Goal: Complete application form

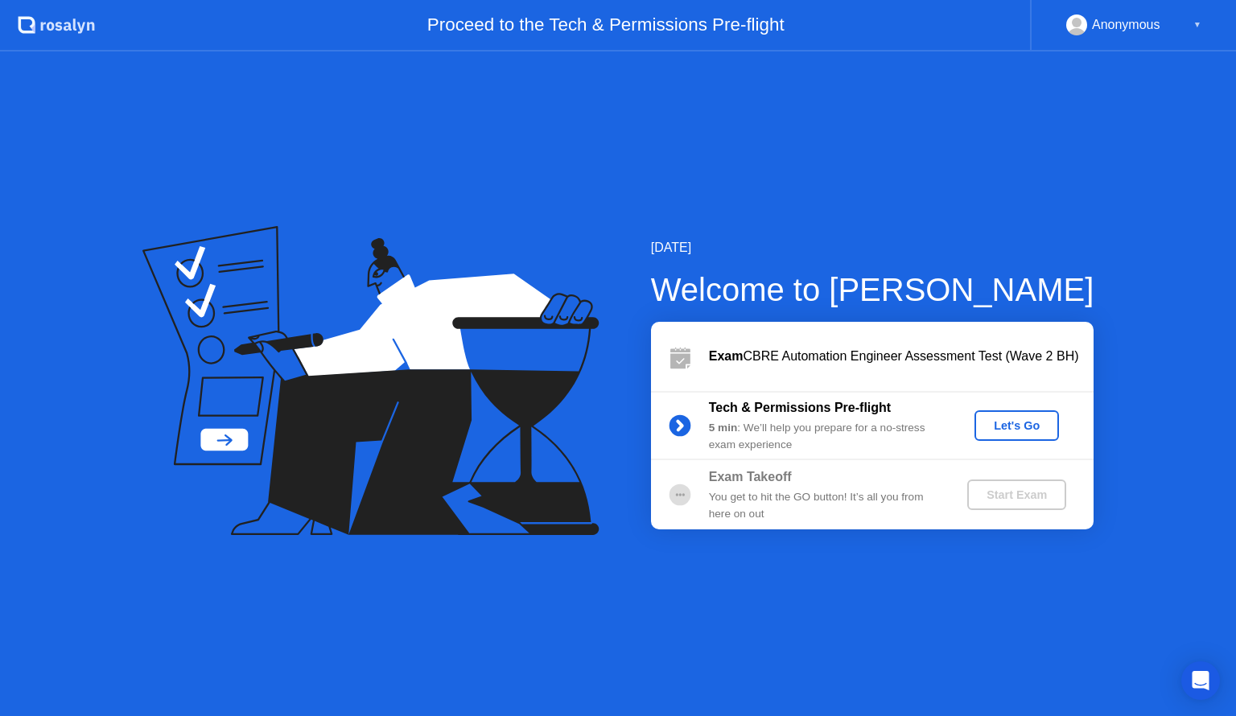
click at [1004, 421] on div "Let's Go" at bounding box center [1017, 425] width 72 height 13
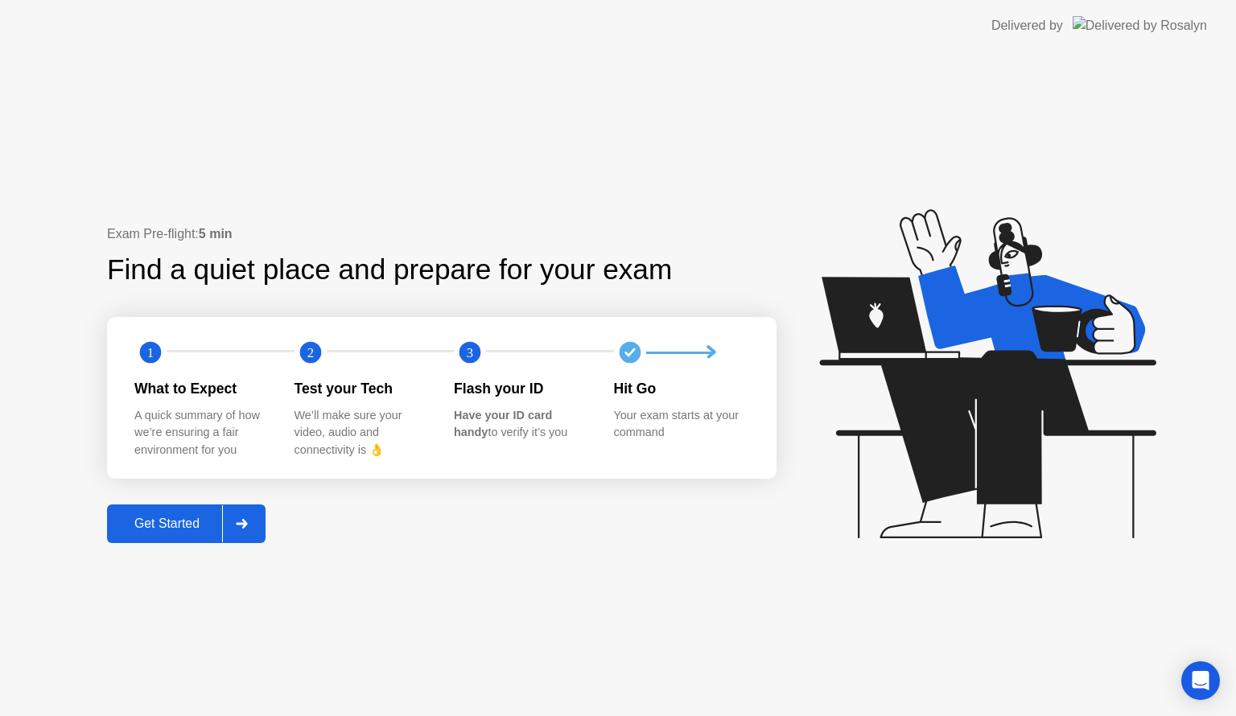
click at [178, 517] on div "Get Started" at bounding box center [167, 524] width 110 height 14
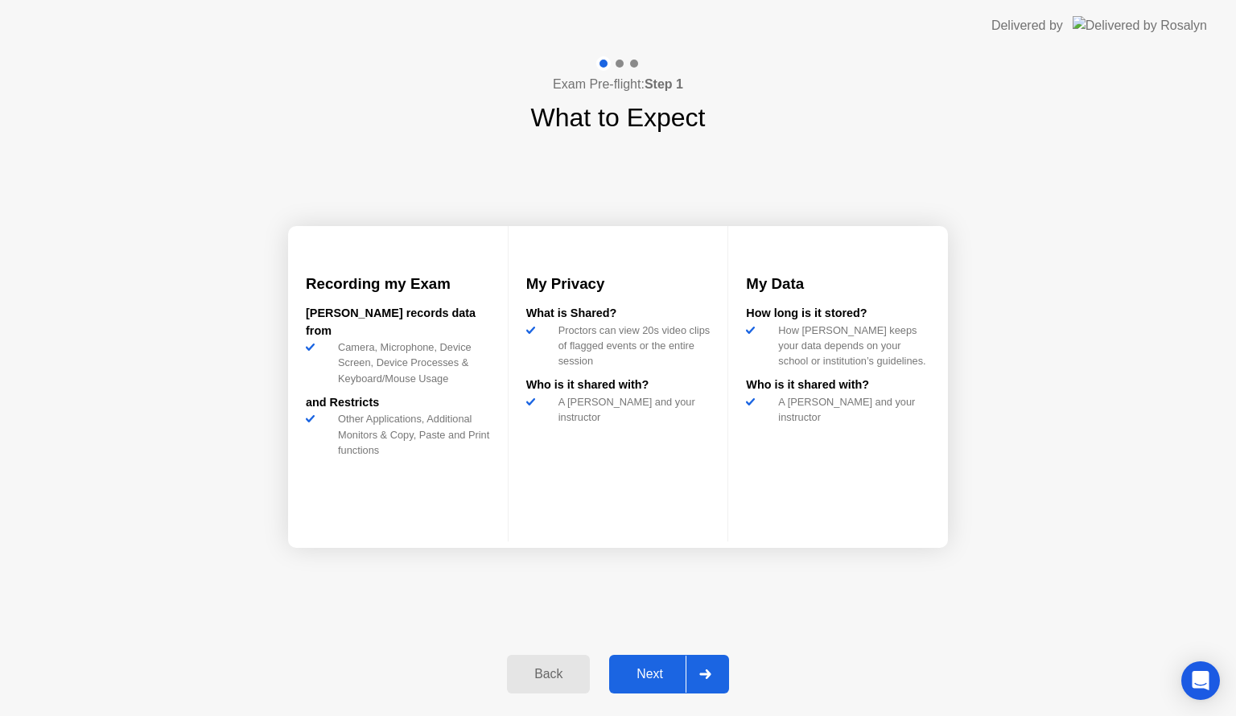
click at [651, 668] on div "Next" at bounding box center [650, 674] width 72 height 14
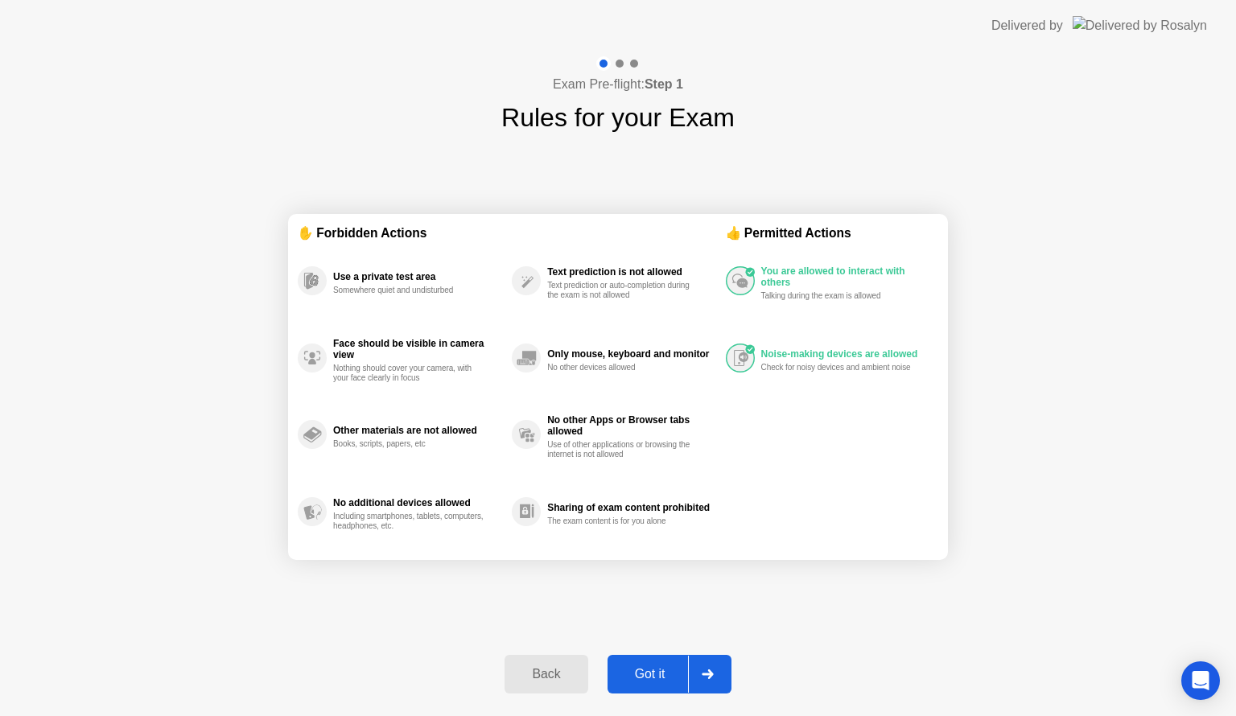
click at [641, 678] on div "Got it" at bounding box center [650, 674] width 76 height 14
select select "**********"
select select "*******"
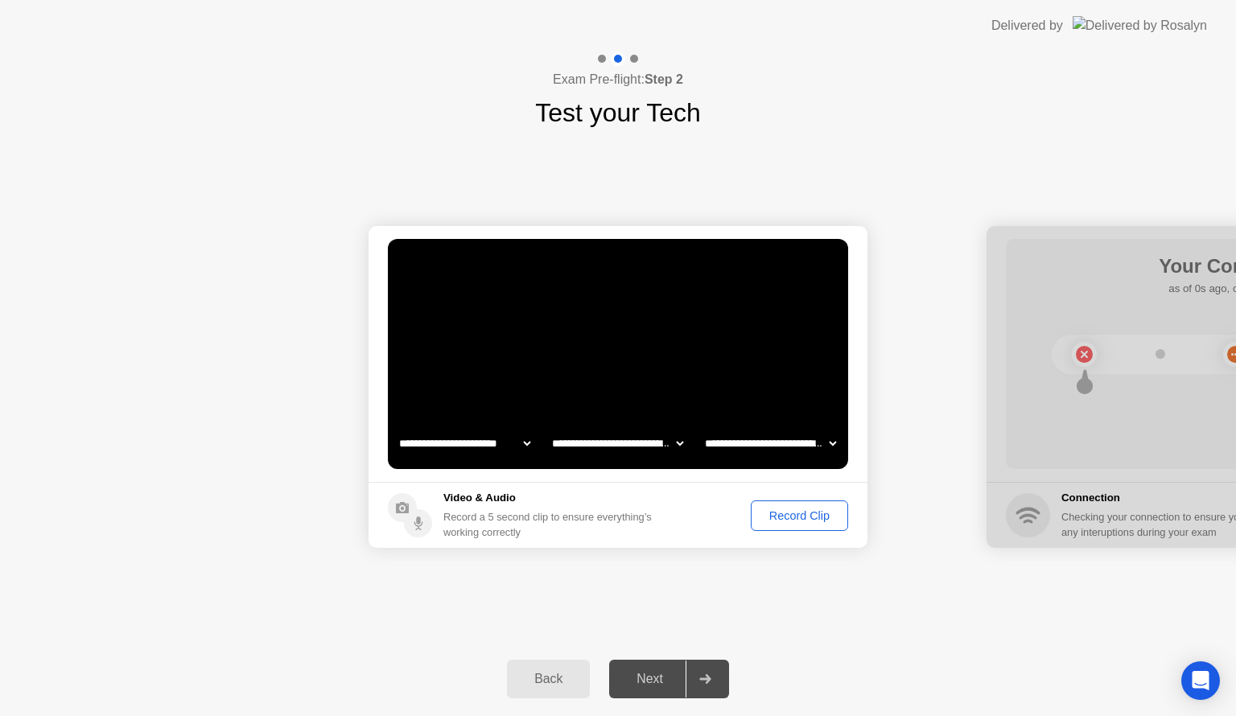
click at [789, 516] on div "Record Clip" at bounding box center [799, 515] width 86 height 13
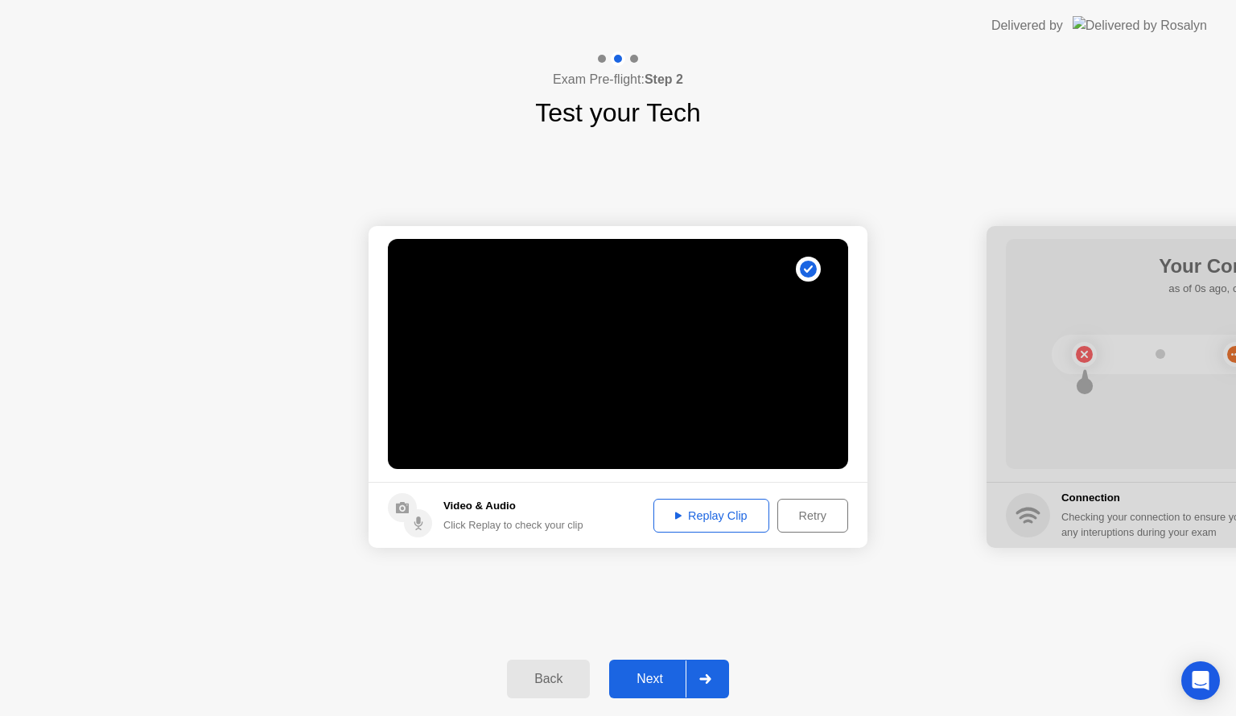
click at [686, 518] on div "Replay Clip" at bounding box center [711, 515] width 105 height 13
click at [638, 680] on div "Next" at bounding box center [650, 679] width 72 height 14
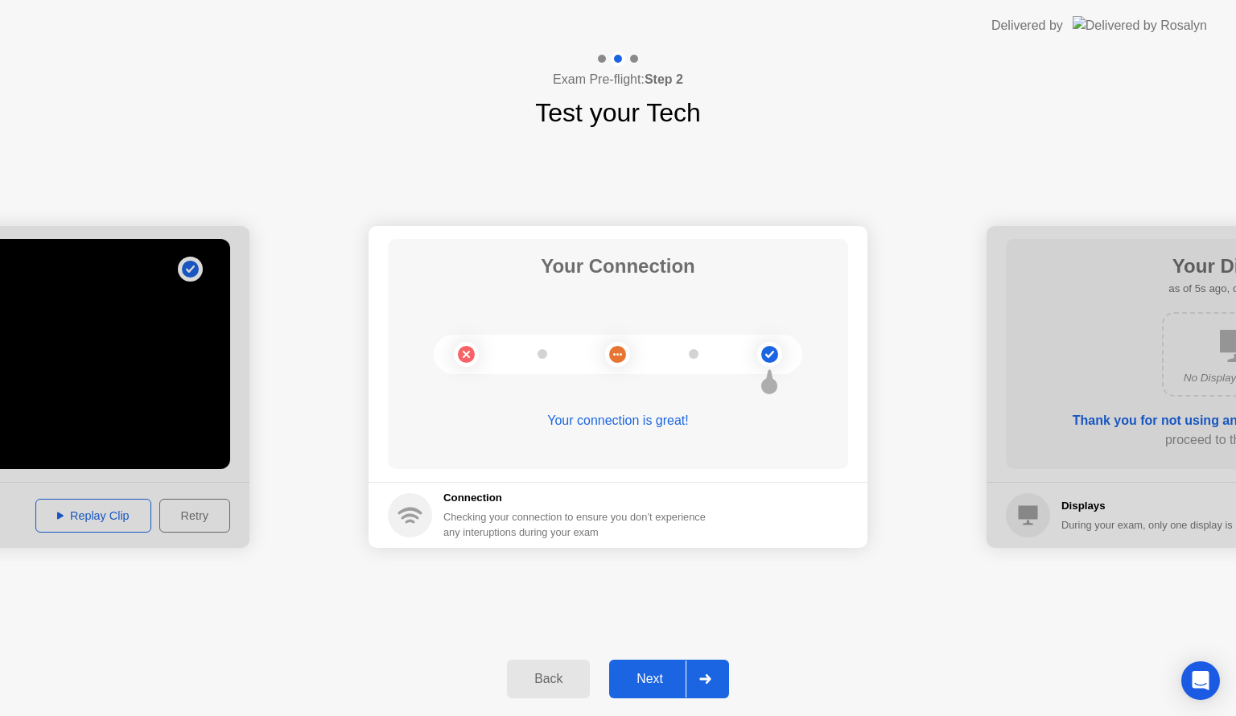
click at [658, 686] on div "Next" at bounding box center [650, 679] width 72 height 14
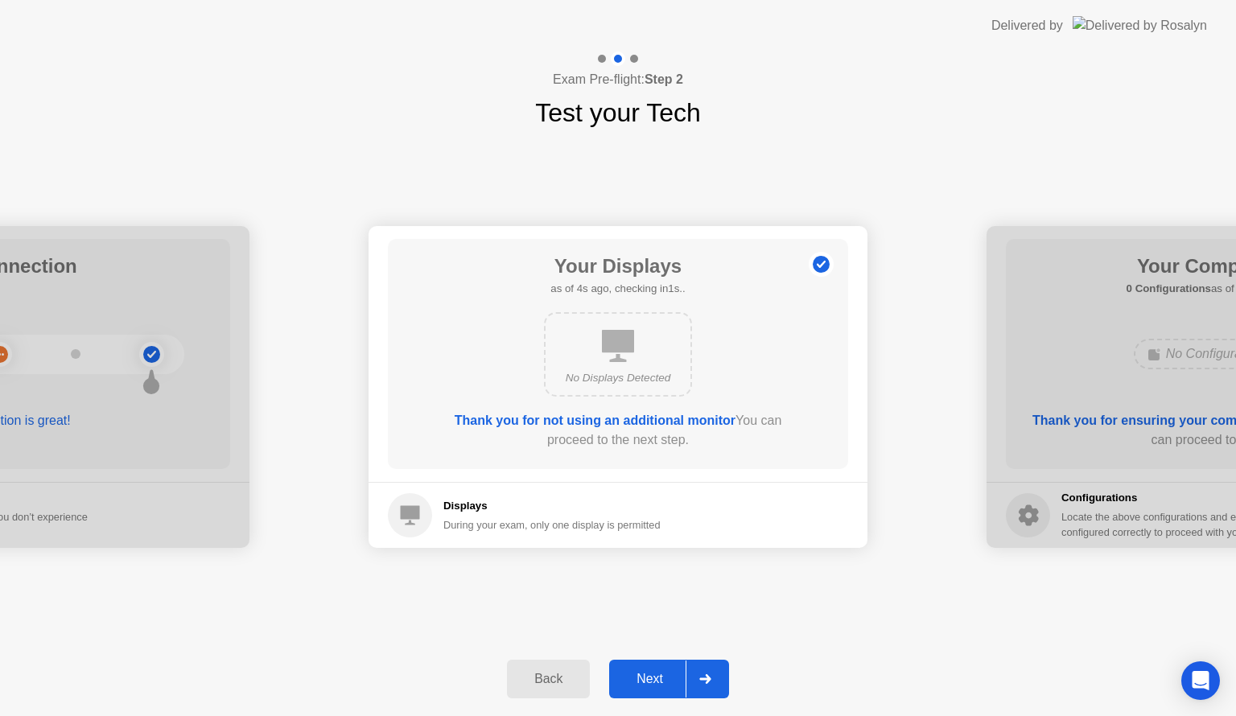
click at [649, 677] on div "Next" at bounding box center [650, 679] width 72 height 14
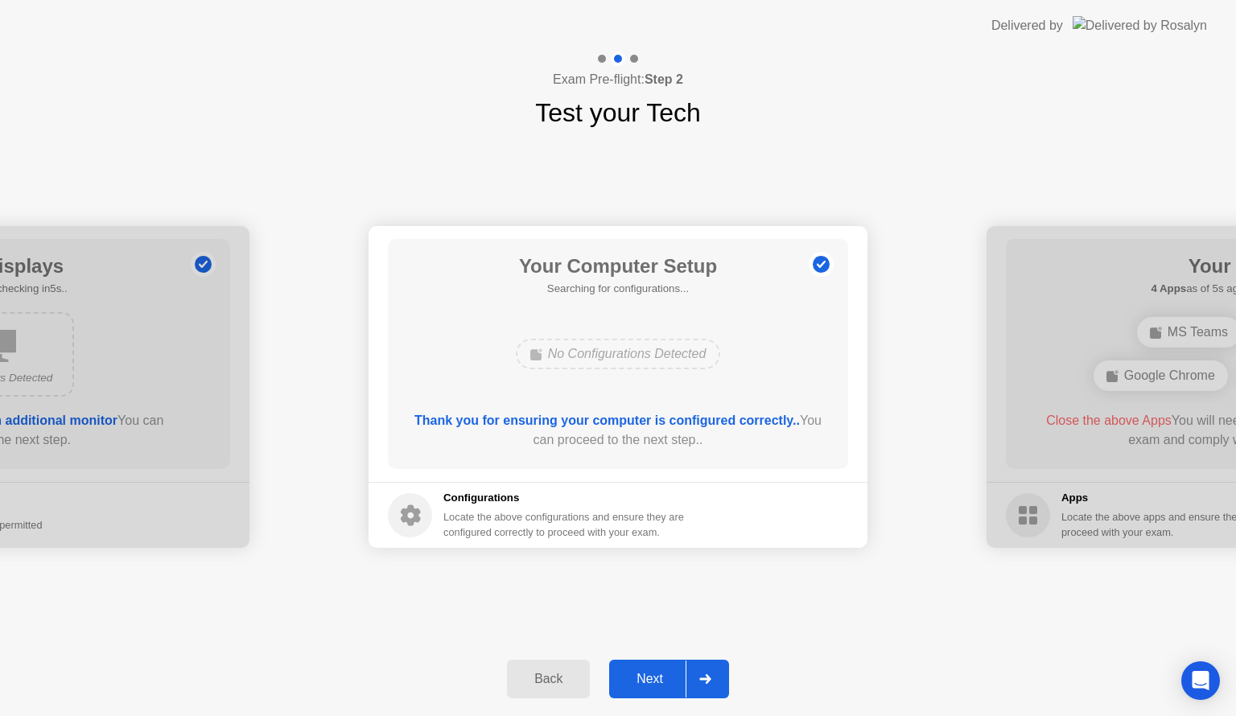
click at [646, 672] on div "Next" at bounding box center [650, 679] width 72 height 14
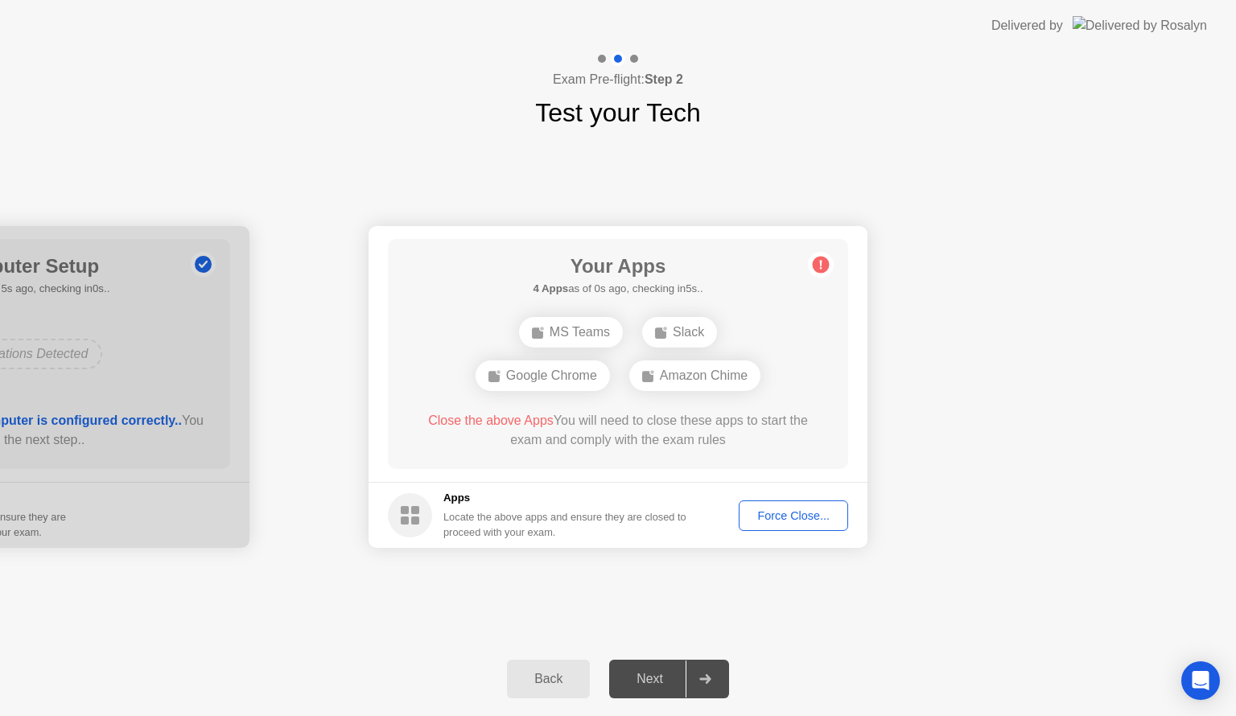
click at [796, 509] on div "Force Close..." at bounding box center [793, 515] width 98 height 13
click at [541, 683] on div "Back" at bounding box center [548, 679] width 73 height 14
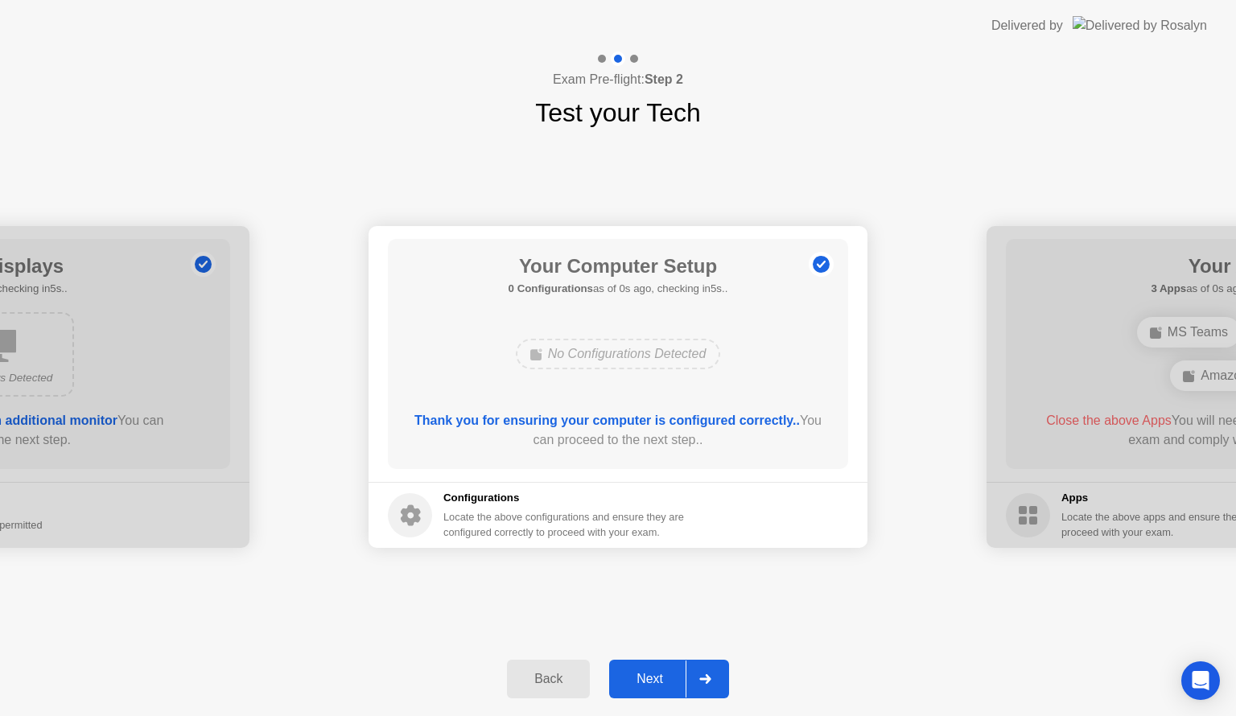
click at [641, 678] on div "Next" at bounding box center [650, 679] width 72 height 14
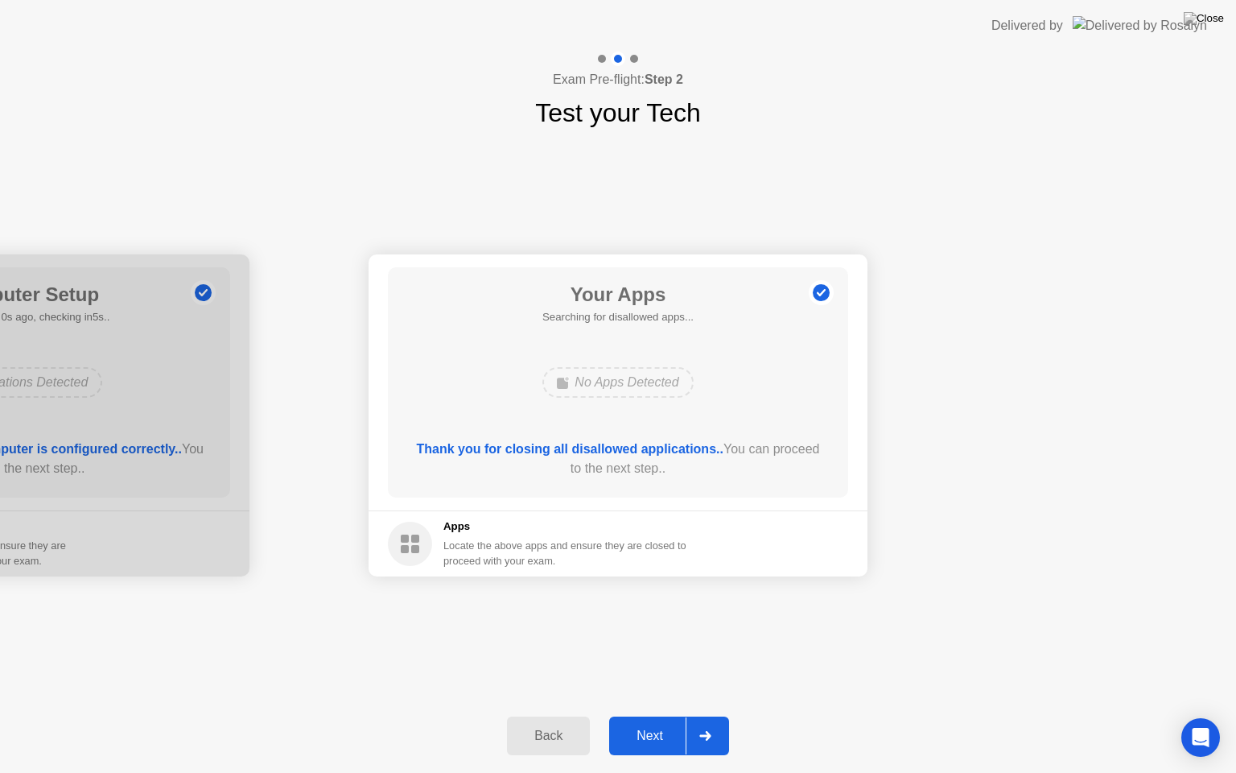
click at [550, 715] on div "Back" at bounding box center [548, 735] width 73 height 14
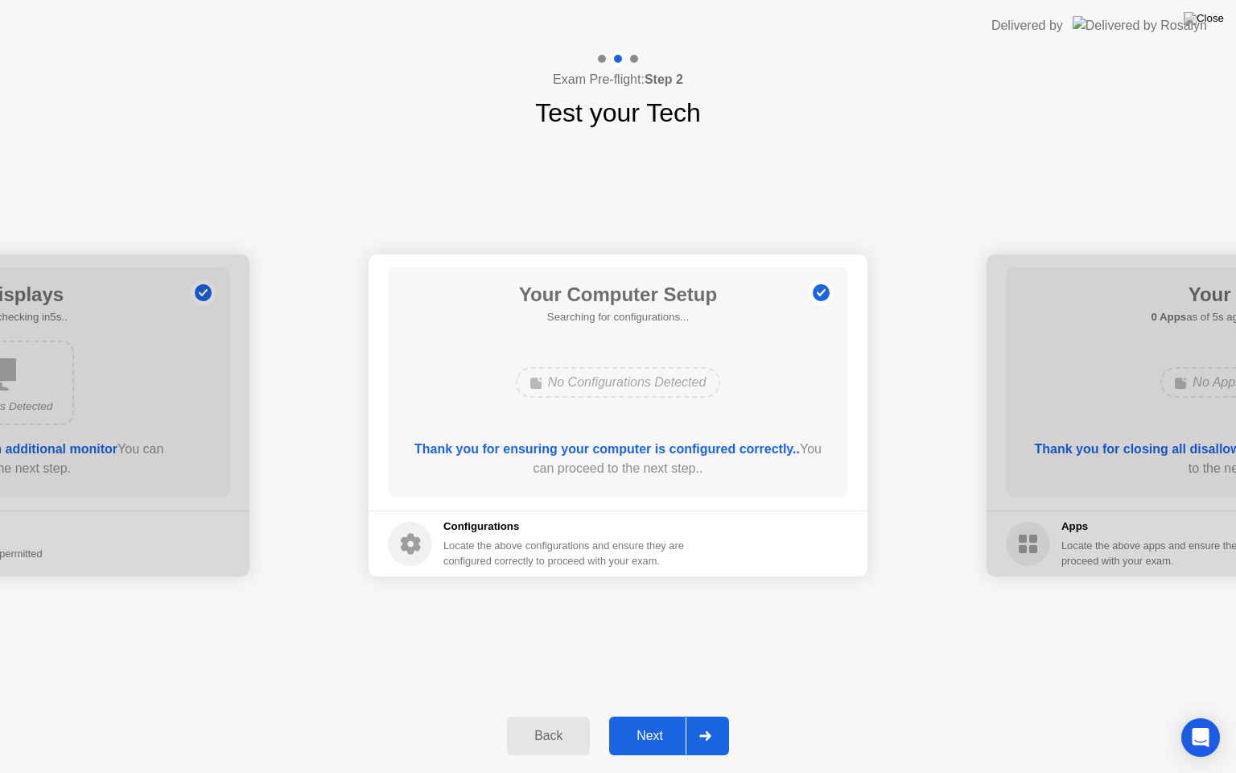
click at [650, 715] on div "Next" at bounding box center [650, 735] width 72 height 14
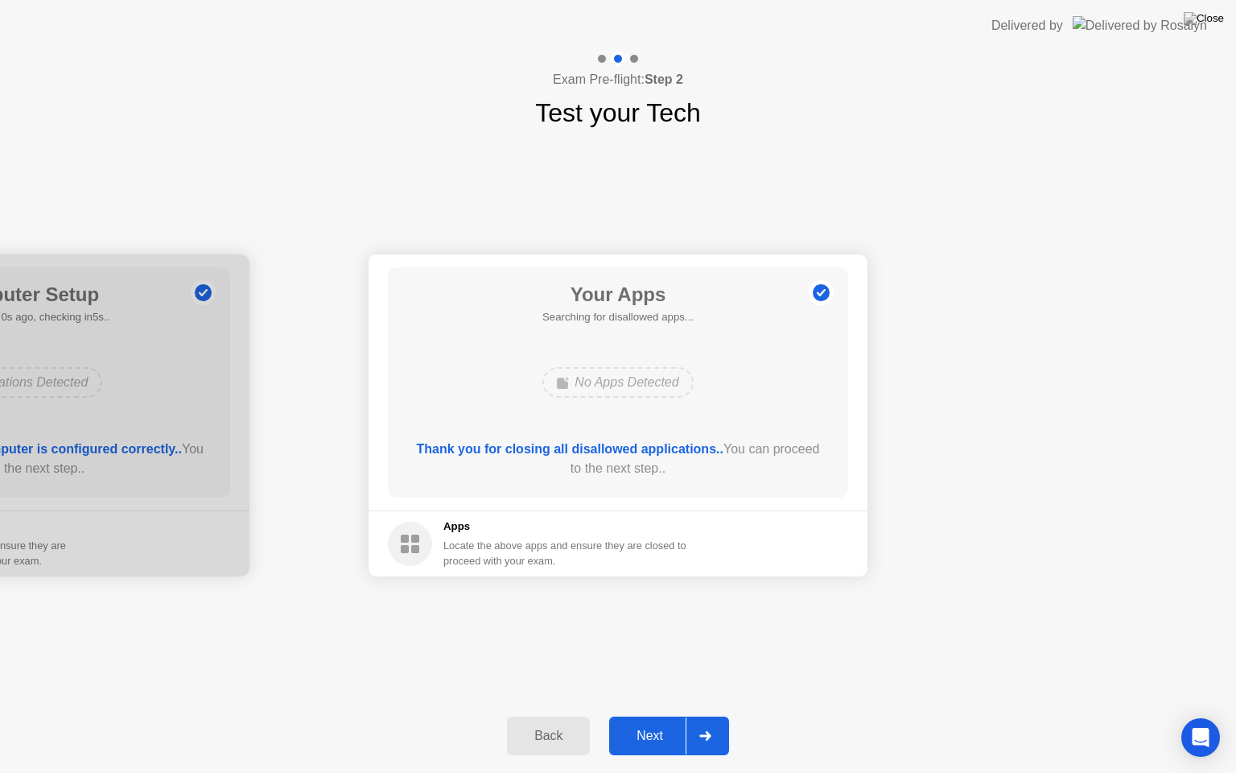
click at [650, 715] on div "Next" at bounding box center [650, 735] width 72 height 14
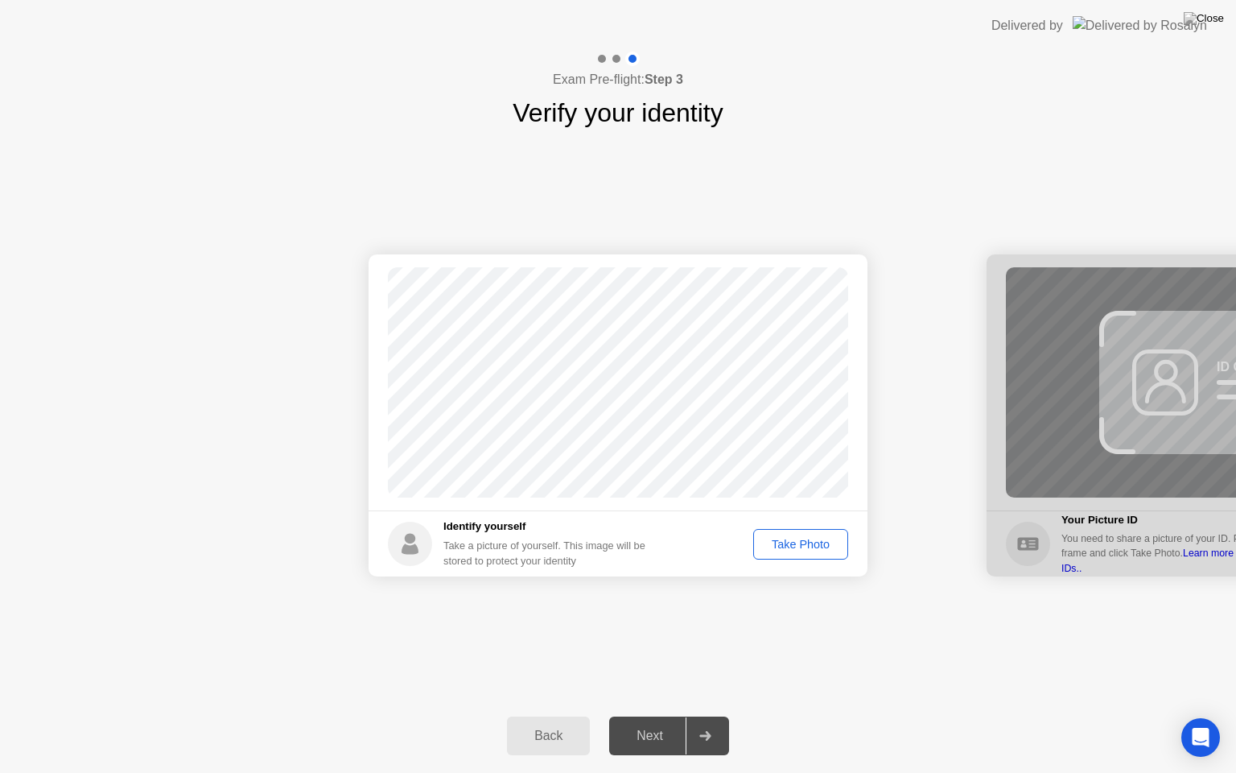
click at [810, 547] on div "Take Photo" at bounding box center [801, 544] width 84 height 13
click at [636, 715] on div "Next" at bounding box center [650, 735] width 72 height 14
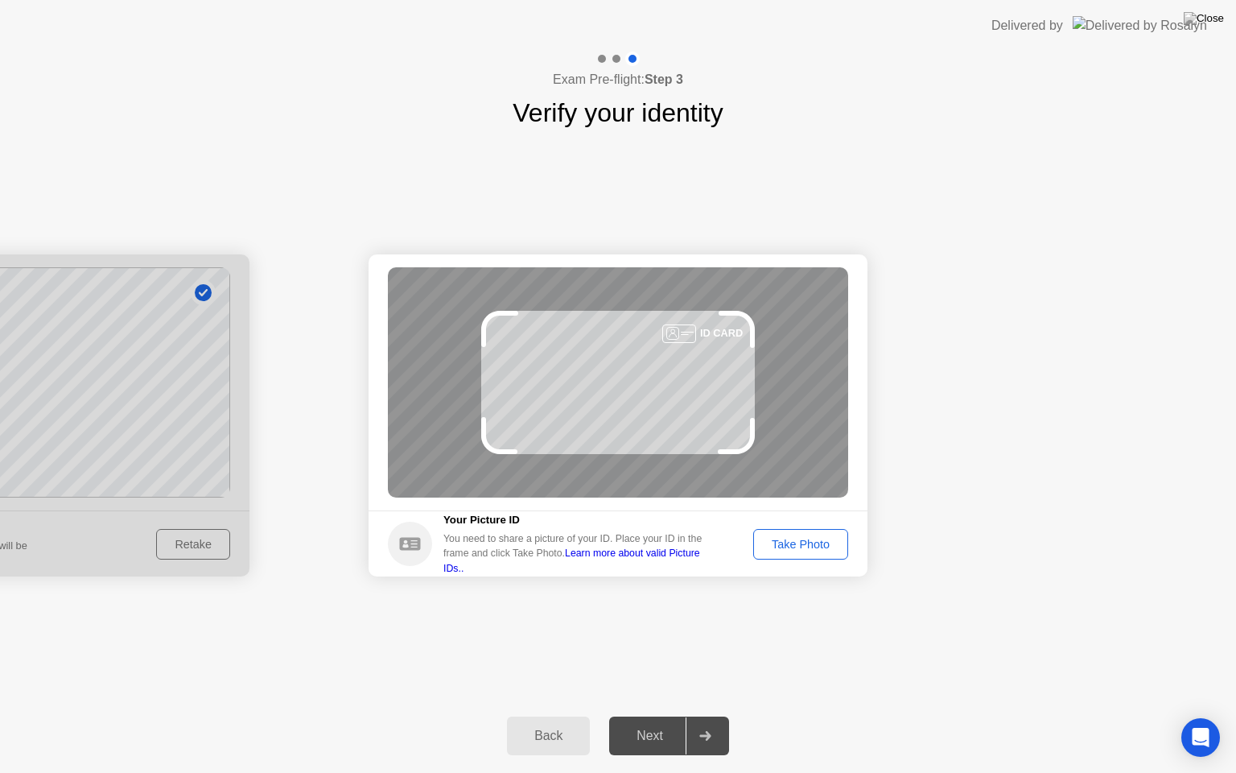
click at [810, 550] on div "Take Photo" at bounding box center [801, 544] width 84 height 13
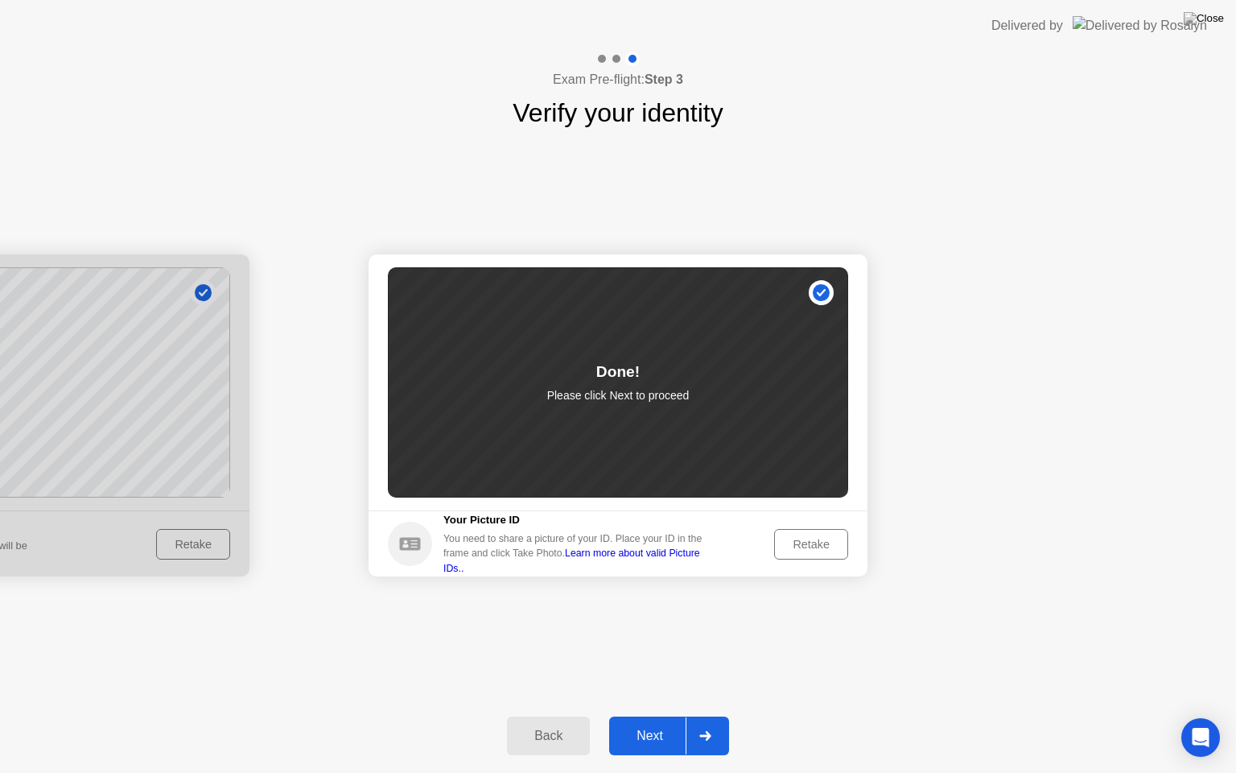
click at [649, 715] on div "Next" at bounding box center [650, 735] width 72 height 14
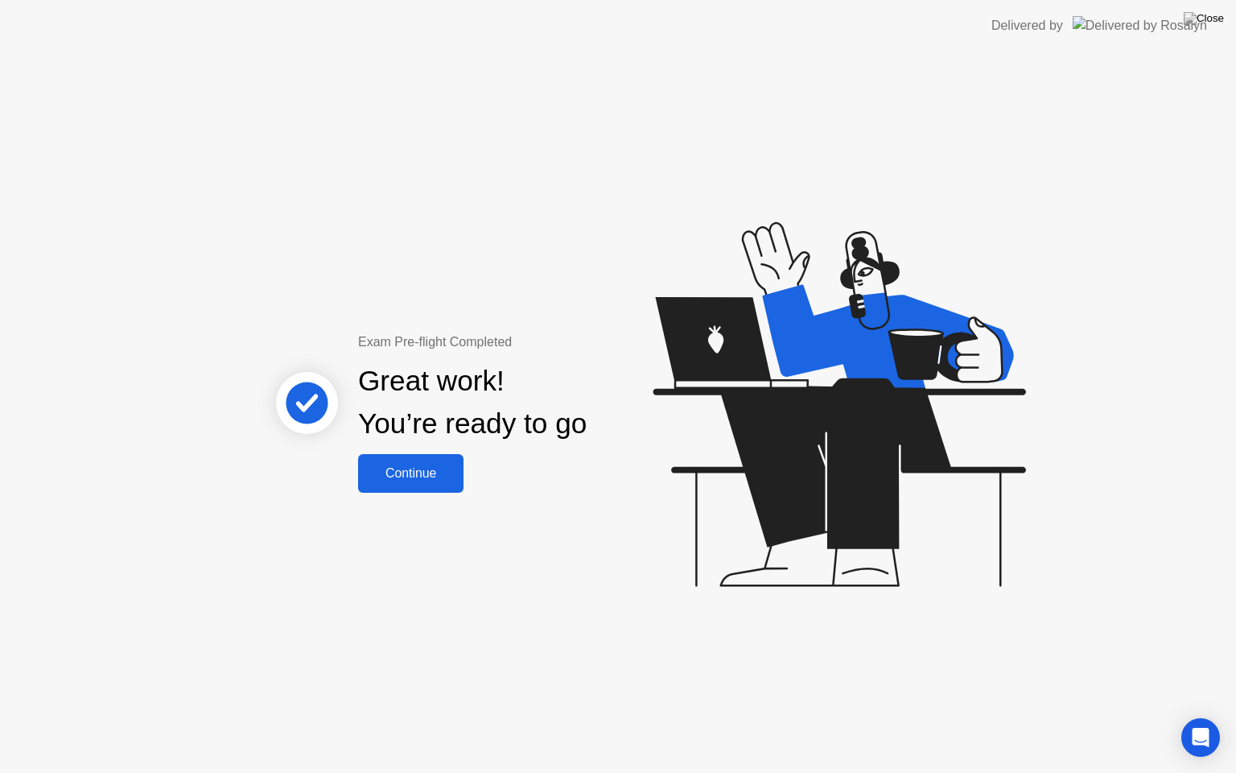
click at [391, 472] on div "Continue" at bounding box center [411, 473] width 96 height 14
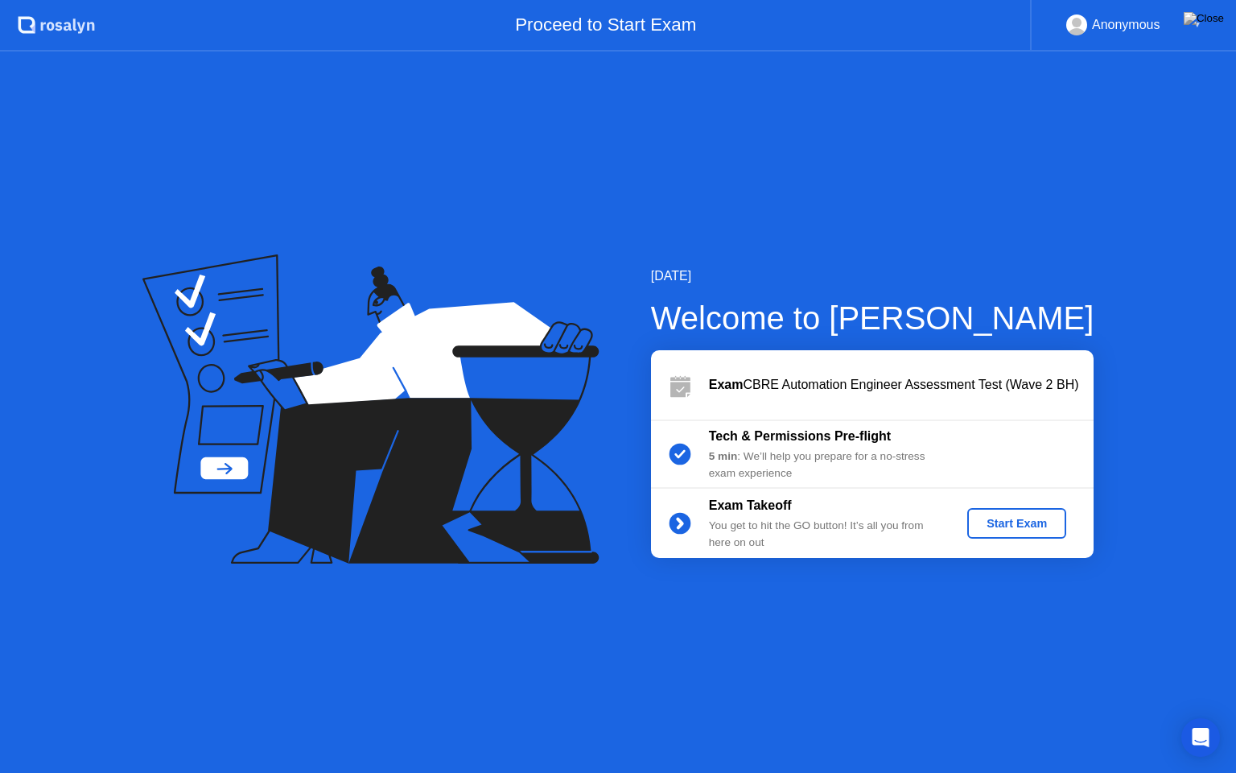
click at [312, 364] on icon at bounding box center [370, 409] width 457 height 310
click at [301, 487] on icon at bounding box center [370, 408] width 456 height 309
click at [404, 303] on icon at bounding box center [370, 409] width 457 height 310
click at [391, 443] on icon at bounding box center [370, 408] width 456 height 309
click at [180, 419] on icon at bounding box center [370, 409] width 457 height 310
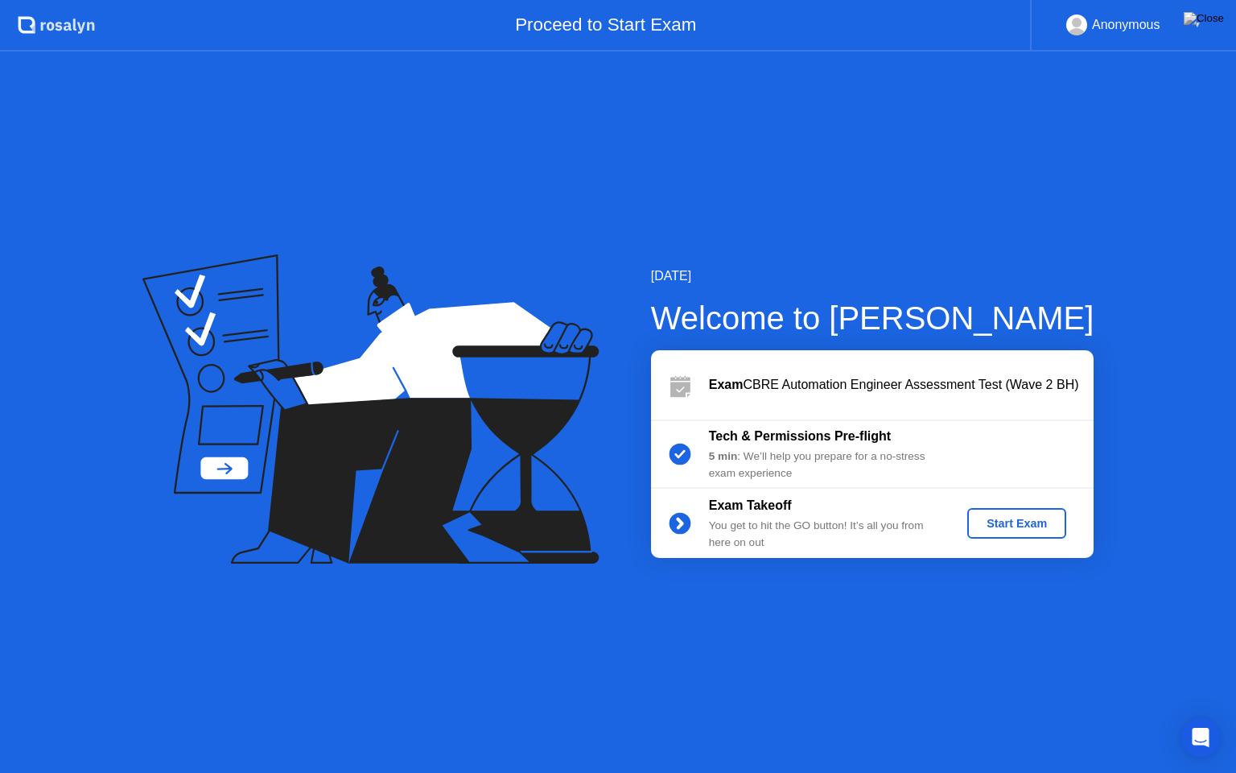
click at [364, 245] on div "[DATE] Welcome to [PERSON_NAME] Exam CBRE Automation Engineer Assessment Test (…" at bounding box center [618, 412] width 1236 height 721
click at [365, 245] on div "[DATE] Welcome to [PERSON_NAME] Exam CBRE Automation Engineer Assessment Test (…" at bounding box center [618, 412] width 1236 height 721
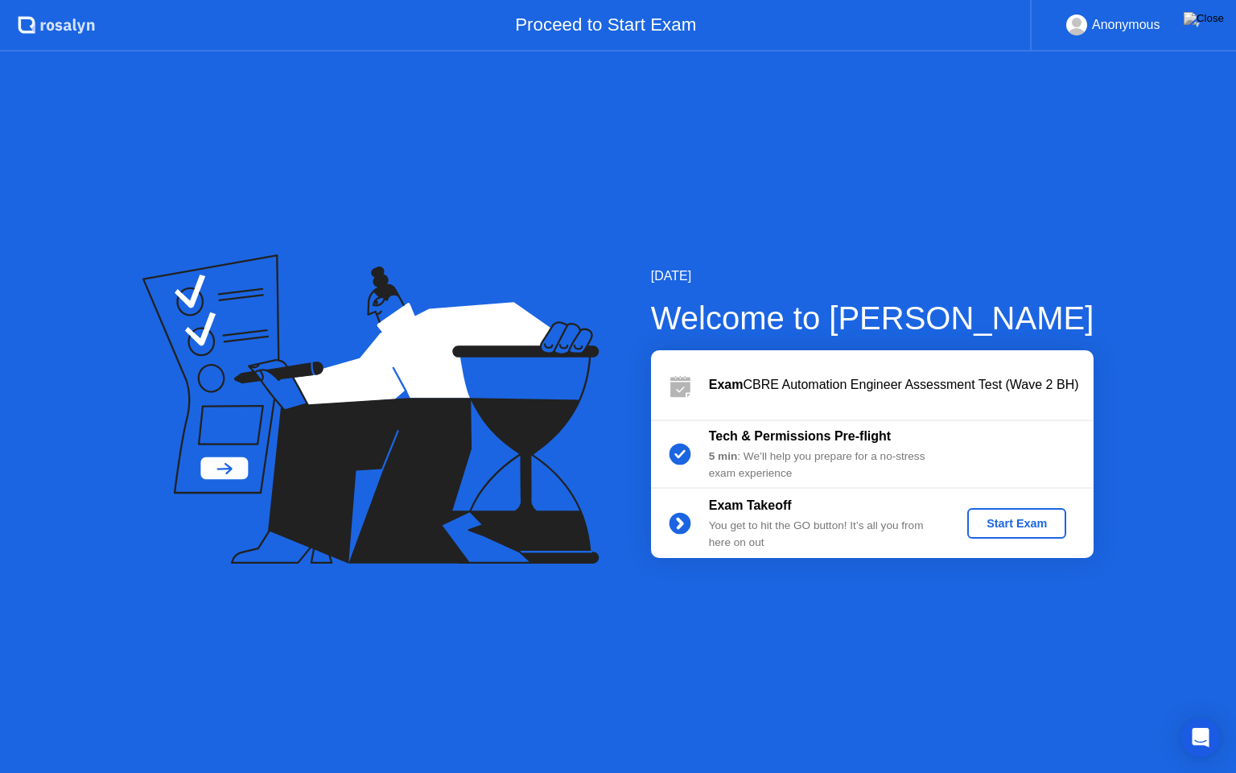
click at [1196, 26] on div "▼" at bounding box center [1197, 24] width 8 height 21
click at [532, 381] on icon at bounding box center [370, 409] width 457 height 310
click at [1030, 525] on div "Start Exam" at bounding box center [1017, 523] width 86 height 13
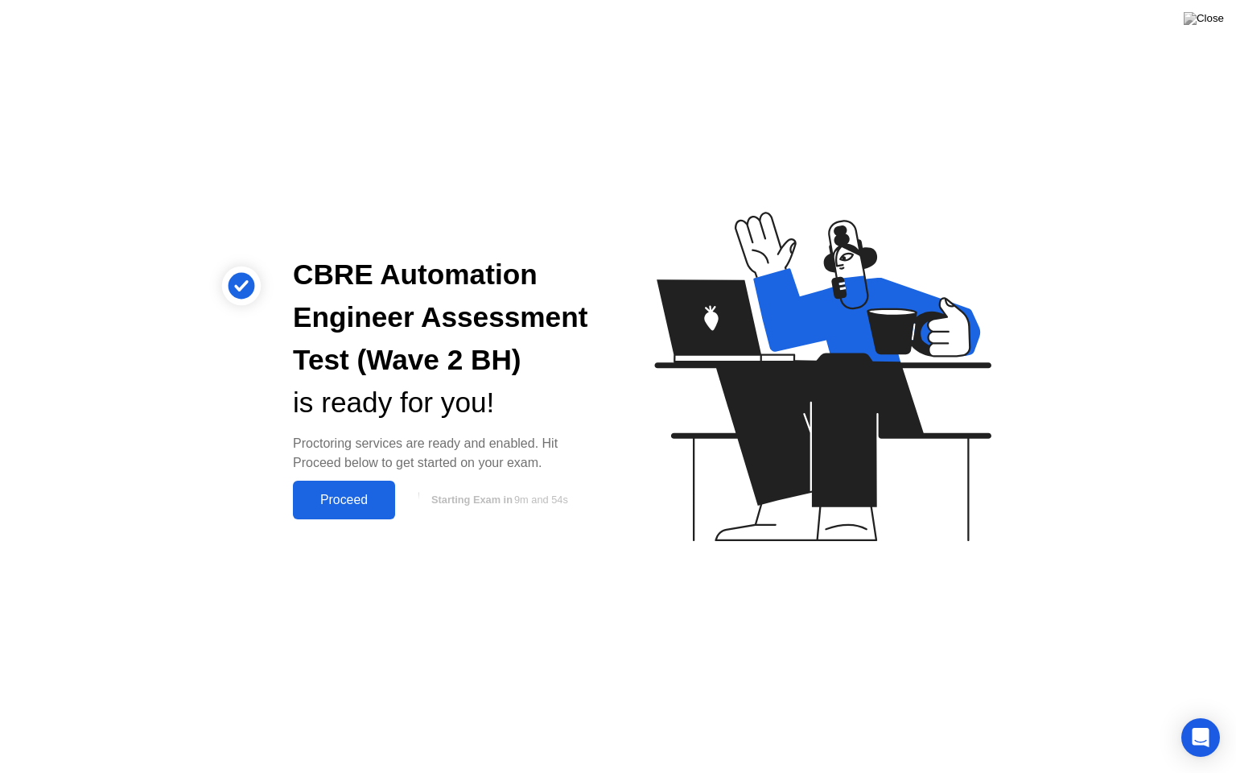
click at [354, 502] on div "Proceed" at bounding box center [344, 500] width 93 height 14
